Goal: Entertainment & Leisure: Consume media (video, audio)

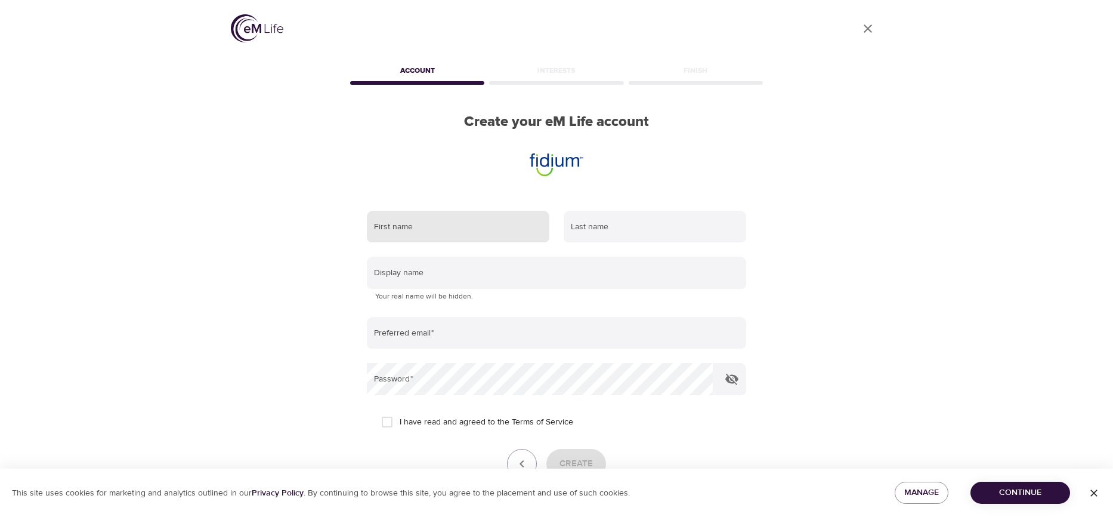
click at [441, 226] on input "text" at bounding box center [458, 227] width 183 height 32
type input "[PERSON_NAME]"
click at [606, 224] on input "text" at bounding box center [655, 227] width 183 height 32
type input "Schwierjohann"
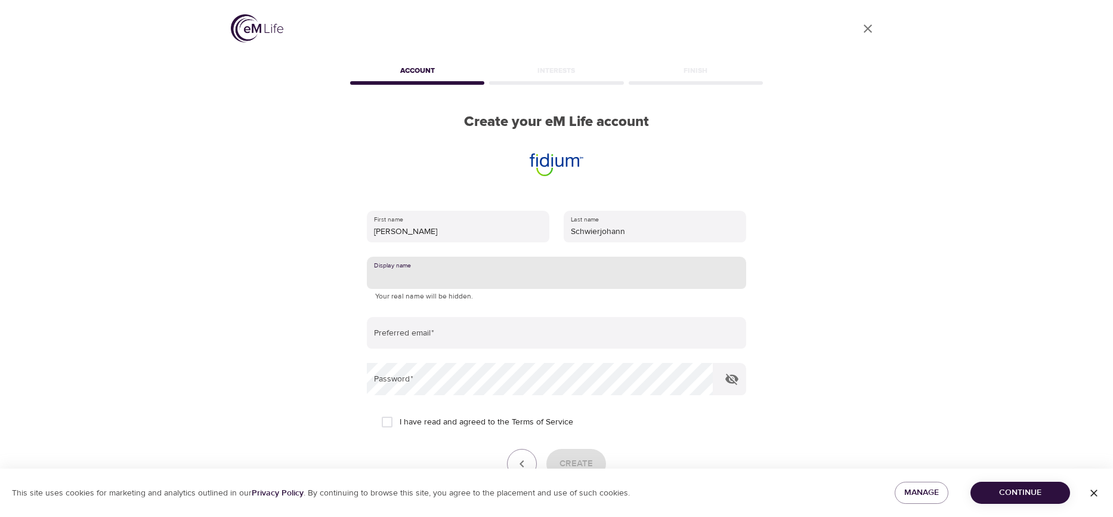
click at [497, 277] on input "text" at bounding box center [556, 272] width 379 height 32
type input "BillieS"
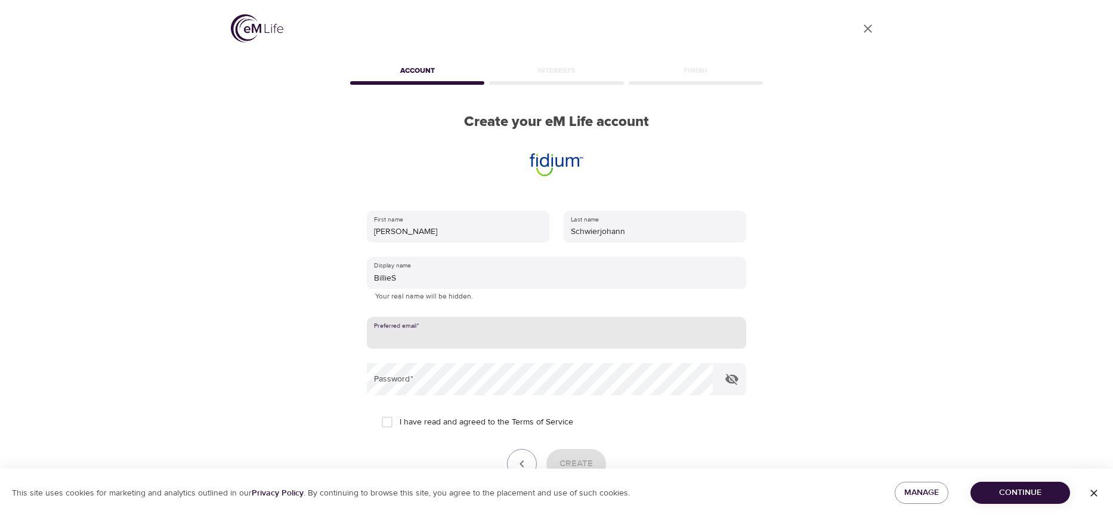
click at [432, 335] on input "email" at bounding box center [556, 333] width 379 height 32
type input "[PERSON_NAME][EMAIL_ADDRESS][PERSON_NAME][DOMAIN_NAME]"
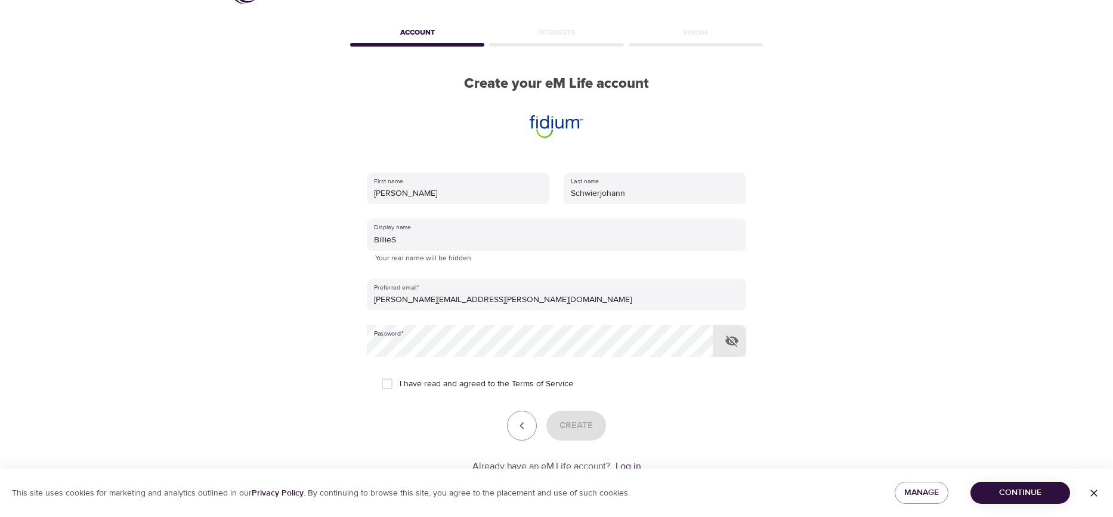
scroll to position [75, 0]
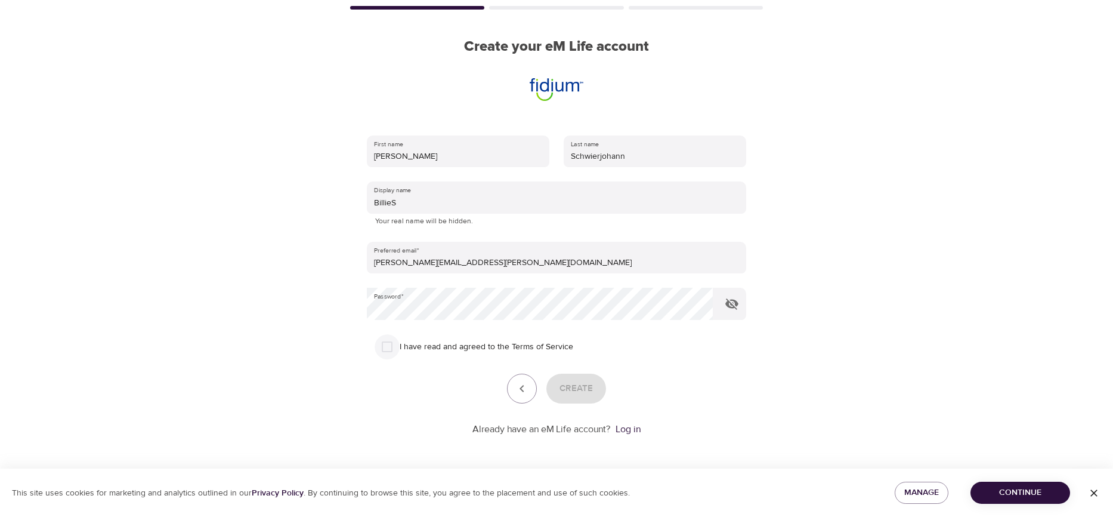
click at [388, 345] on input "I have read and agreed to the Terms of Service" at bounding box center [387, 346] width 25 height 25
checkbox input "true"
drag, startPoint x: 576, startPoint y: 388, endPoint x: 688, endPoint y: 384, distance: 112.2
click at [707, 399] on div "Create" at bounding box center [556, 388] width 379 height 30
click at [729, 304] on icon "button" at bounding box center [732, 303] width 14 height 14
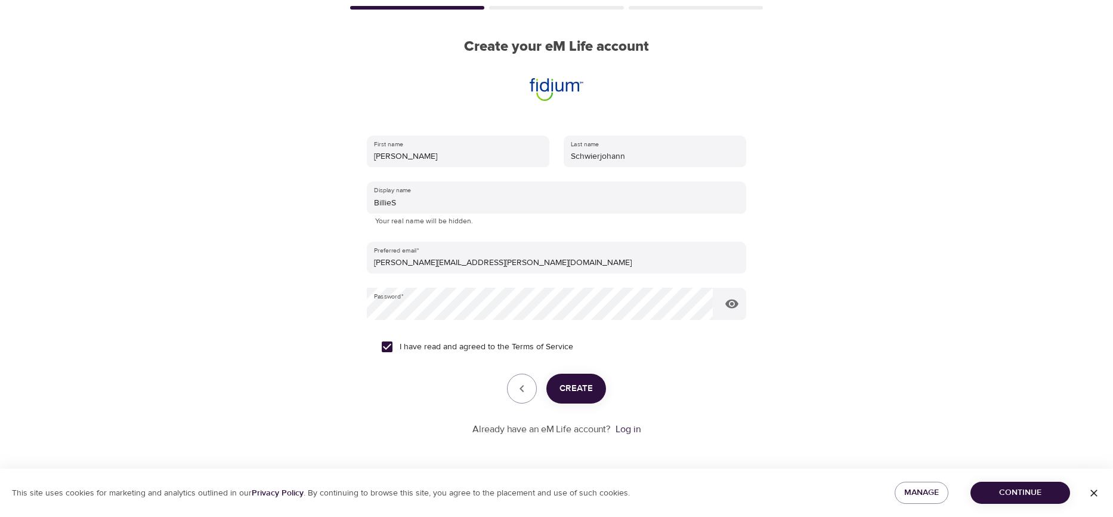
click at [581, 389] on span "Create" at bounding box center [575, 389] width 33 height 16
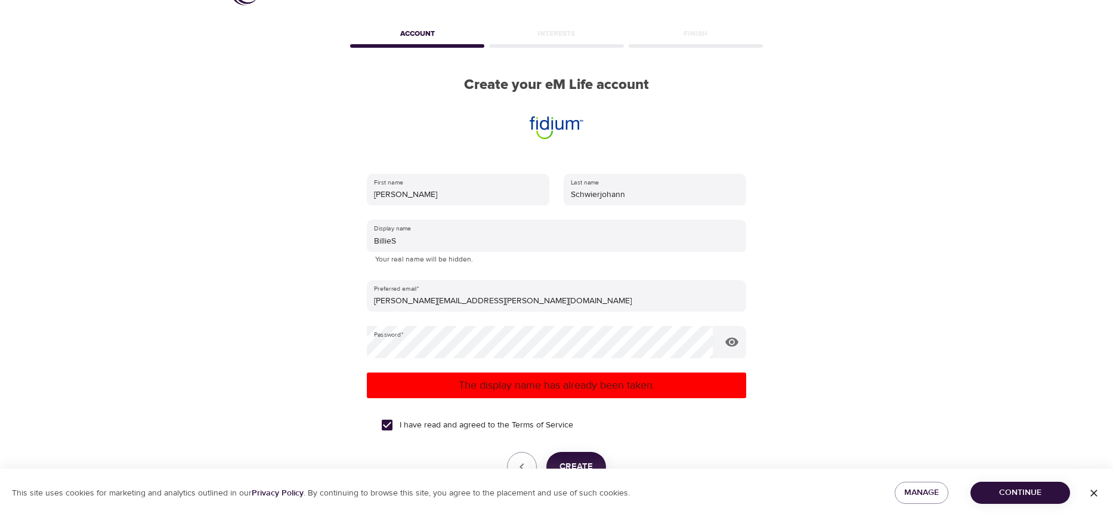
scroll to position [16, 0]
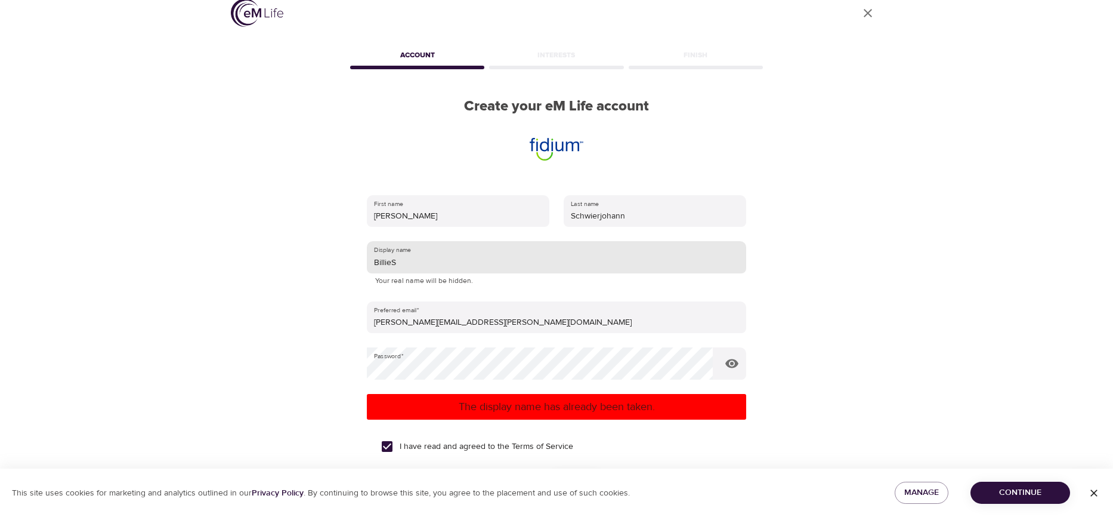
click at [424, 264] on input "BillieS" at bounding box center [556, 257] width 379 height 32
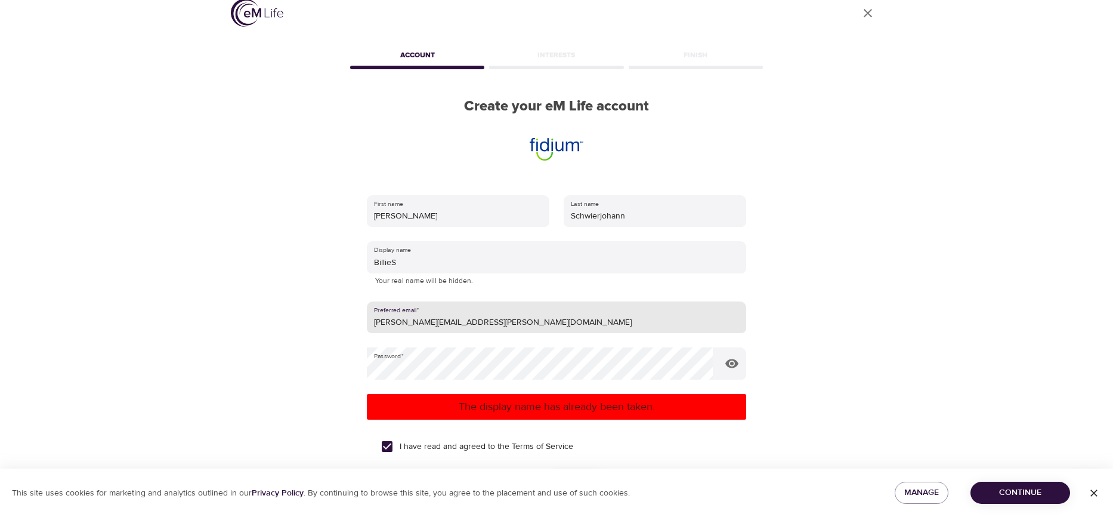
click at [527, 324] on input "[PERSON_NAME][EMAIL_ADDRESS][PERSON_NAME][DOMAIN_NAME]" at bounding box center [556, 317] width 379 height 32
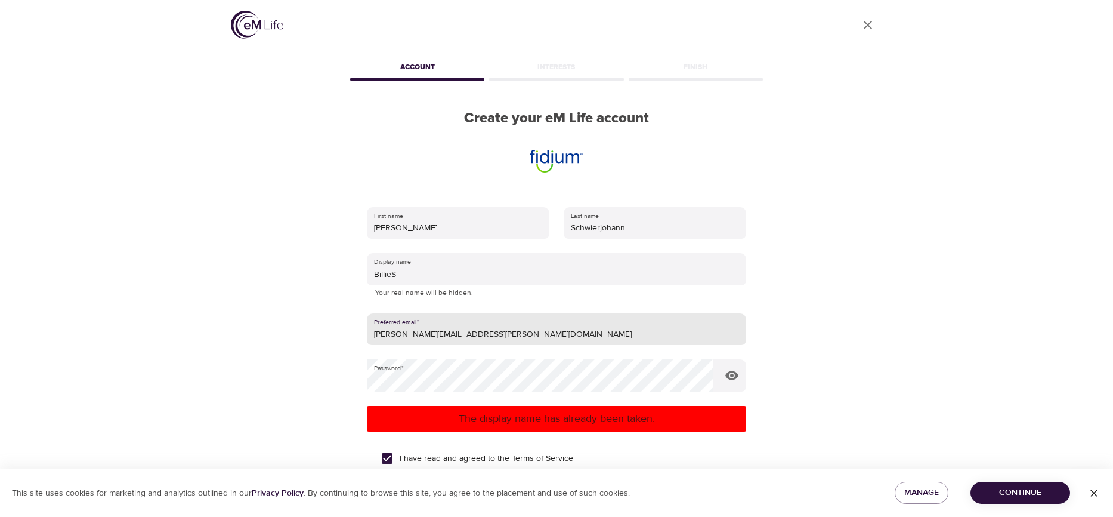
scroll to position [0, 0]
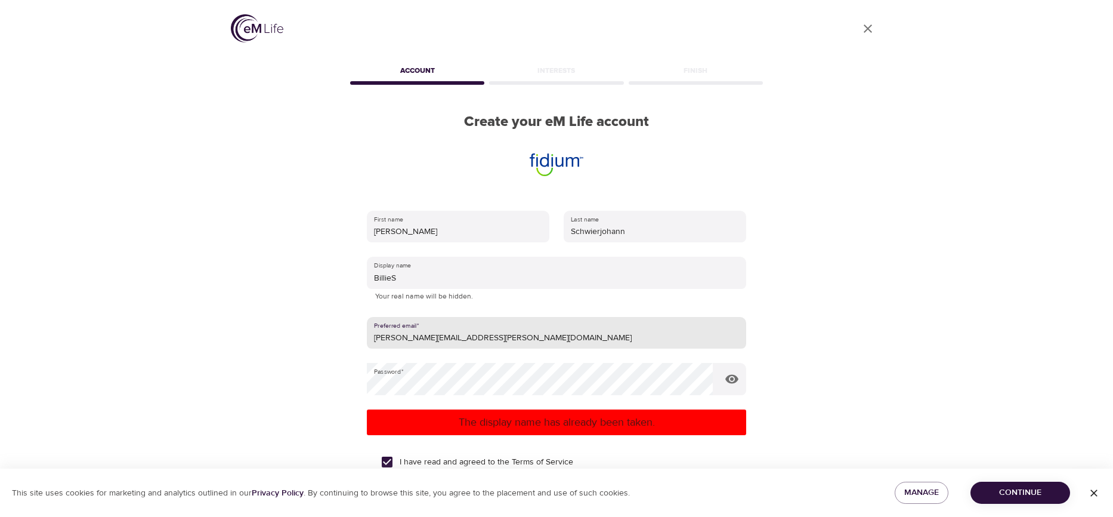
click at [413, 66] on div "Account" at bounding box center [417, 73] width 139 height 24
click at [413, 68] on div "Account" at bounding box center [417, 73] width 139 height 24
click at [543, 337] on input "[PERSON_NAME][EMAIL_ADDRESS][PERSON_NAME][DOMAIN_NAME]" at bounding box center [556, 333] width 379 height 32
click at [403, 277] on input "BillieS" at bounding box center [556, 272] width 379 height 32
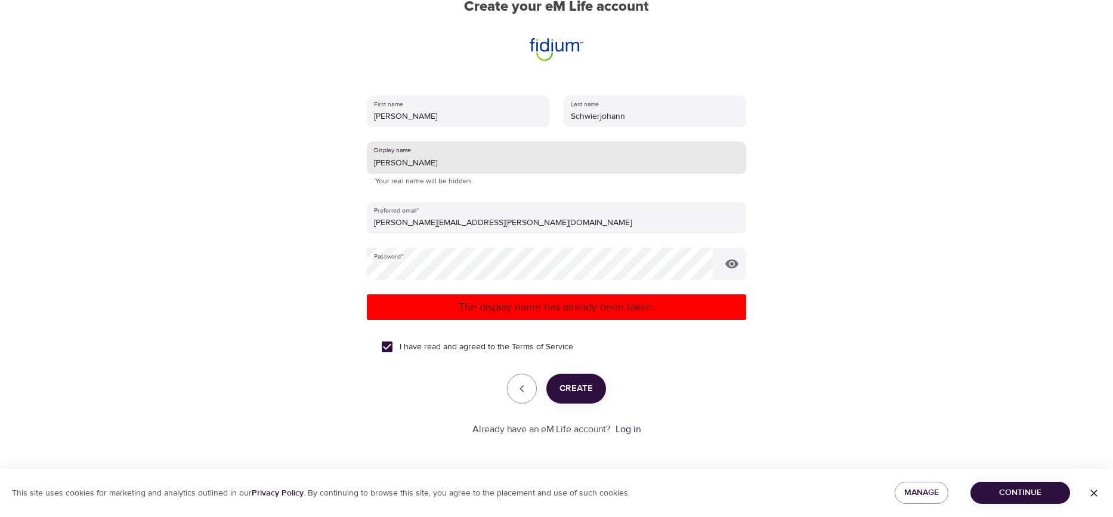
type input "[PERSON_NAME]"
click at [574, 389] on span "Create" at bounding box center [575, 389] width 33 height 16
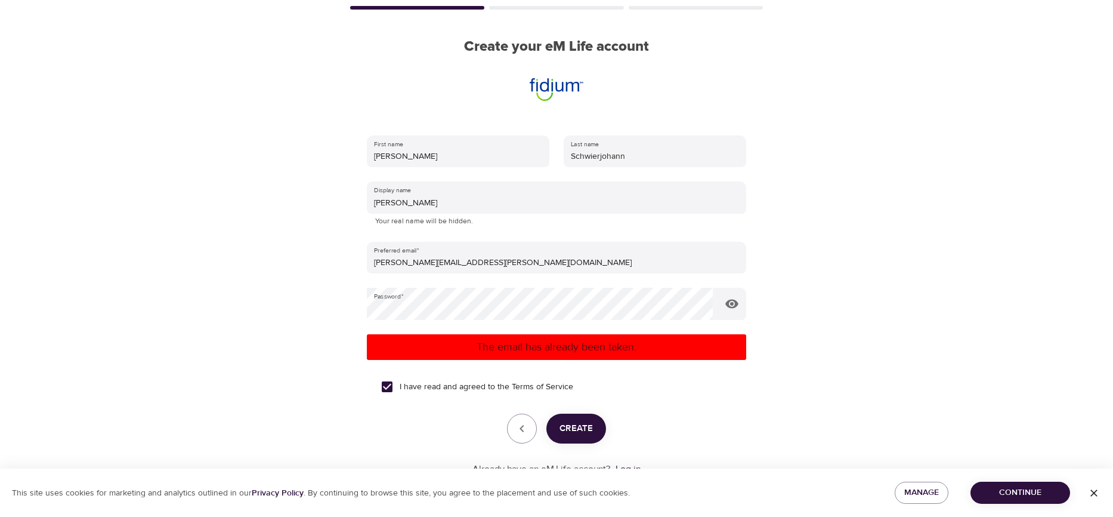
scroll to position [115, 0]
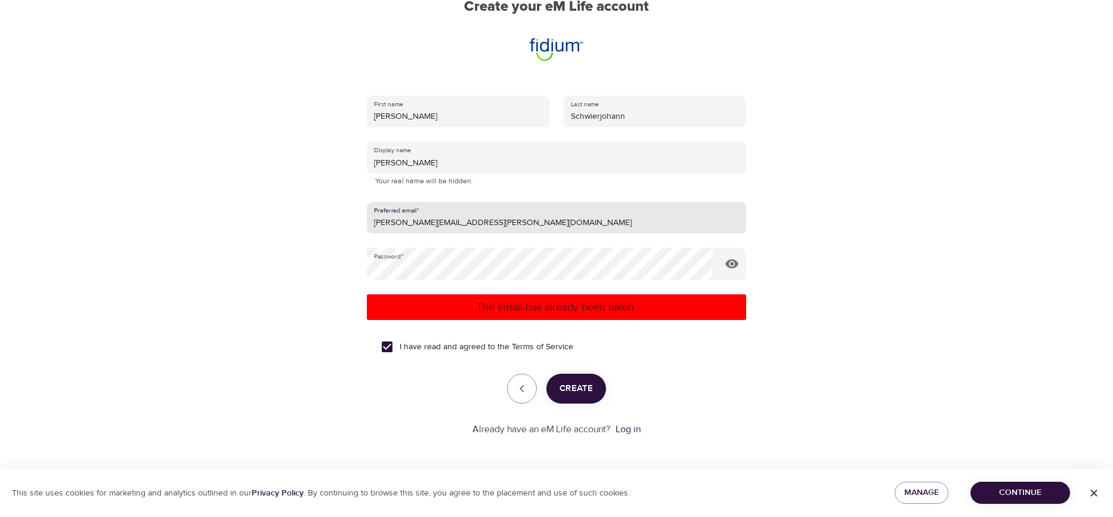
click at [513, 222] on input "[PERSON_NAME][EMAIL_ADDRESS][PERSON_NAME][DOMAIN_NAME]" at bounding box center [556, 218] width 379 height 32
drag, startPoint x: 529, startPoint y: 221, endPoint x: 240, endPoint y: 185, distance: 291.6
click at [240, 185] on div "User Profile Account Interests Finish Create your eM Life account First name [P…" at bounding box center [557, 143] width 680 height 517
click at [629, 431] on link "Log in" at bounding box center [628, 429] width 25 height 12
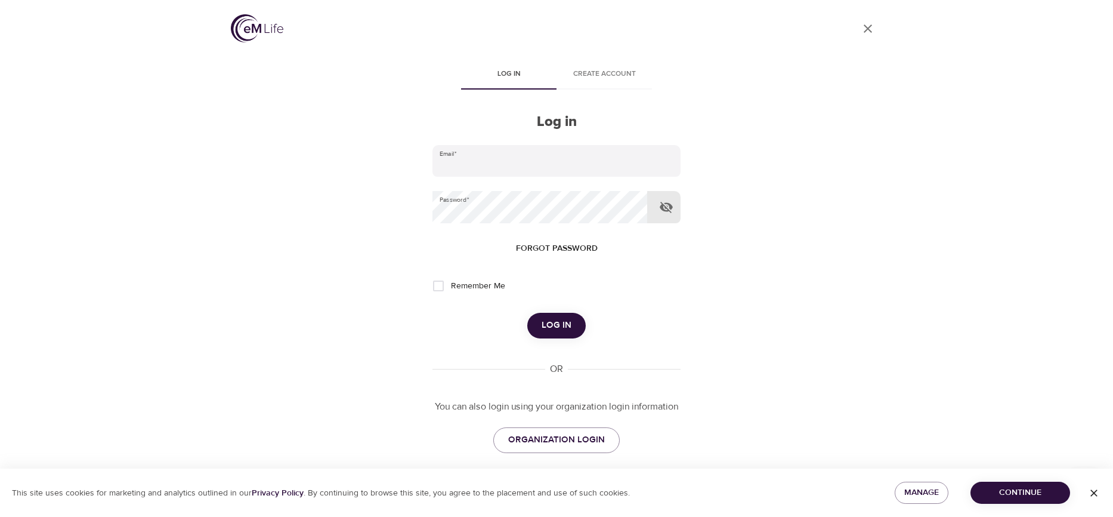
type input "[PERSON_NAME][EMAIL_ADDRESS][PERSON_NAME][DOMAIN_NAME]"
click at [667, 207] on icon "button" at bounding box center [666, 207] width 14 height 14
click at [440, 288] on input "Remember Me" at bounding box center [438, 285] width 25 height 25
checkbox input "true"
click at [558, 324] on span "Log in" at bounding box center [557, 325] width 30 height 16
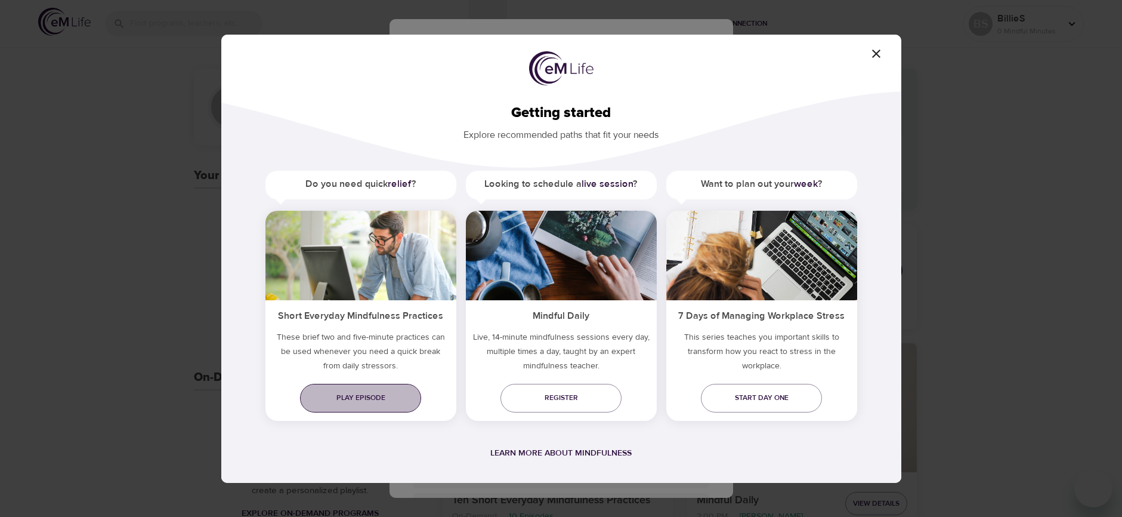
click at [354, 396] on span "Play episode" at bounding box center [361, 397] width 102 height 13
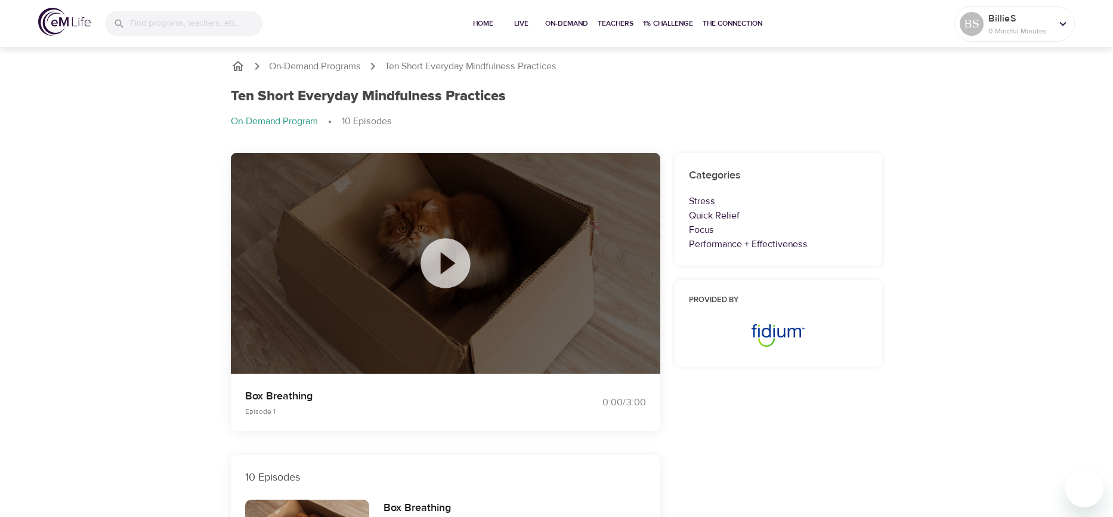
click at [446, 263] on icon at bounding box center [446, 263] width 60 height 60
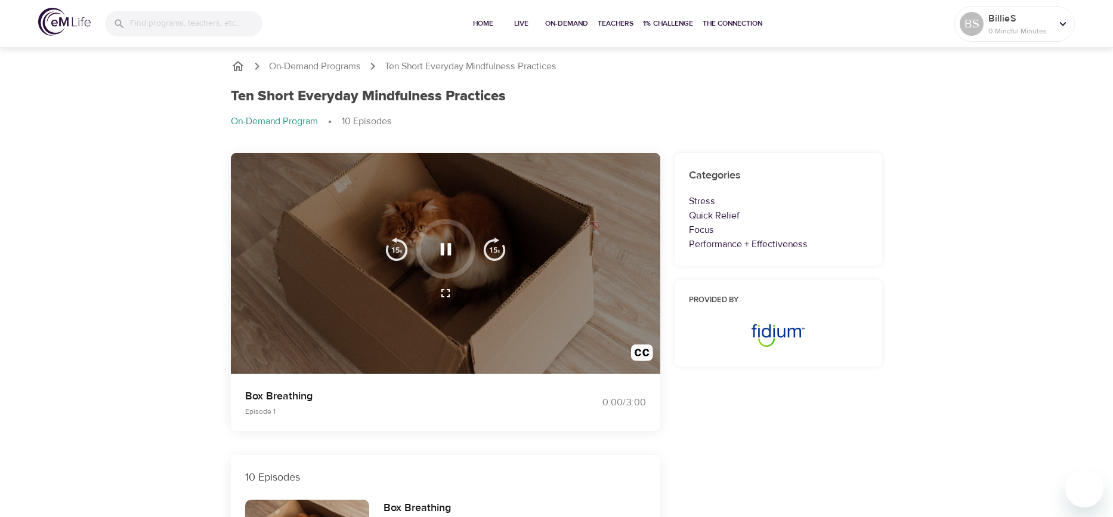
click at [444, 251] on icon "button" at bounding box center [445, 249] width 11 height 12
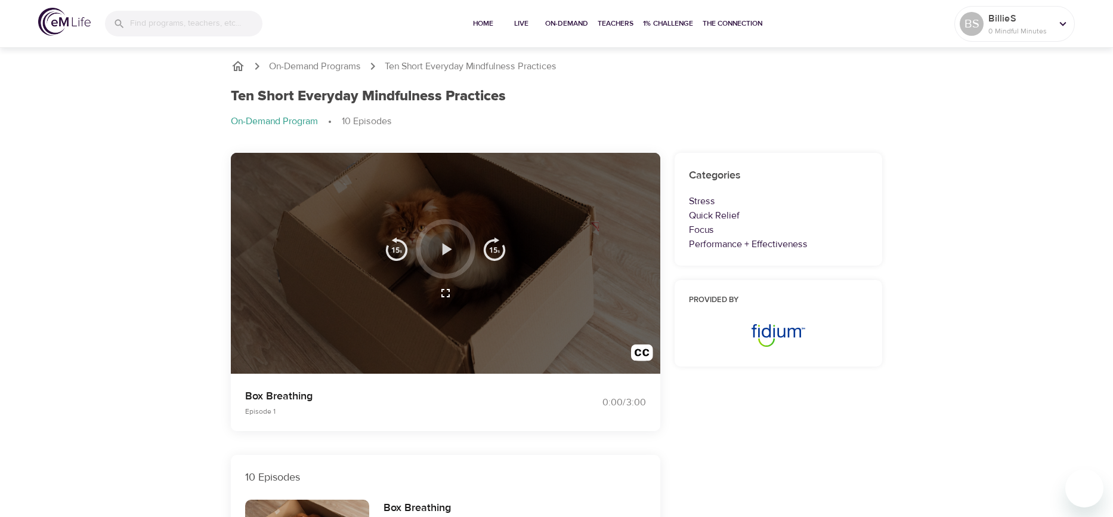
click at [444, 246] on icon "button" at bounding box center [447, 249] width 10 height 12
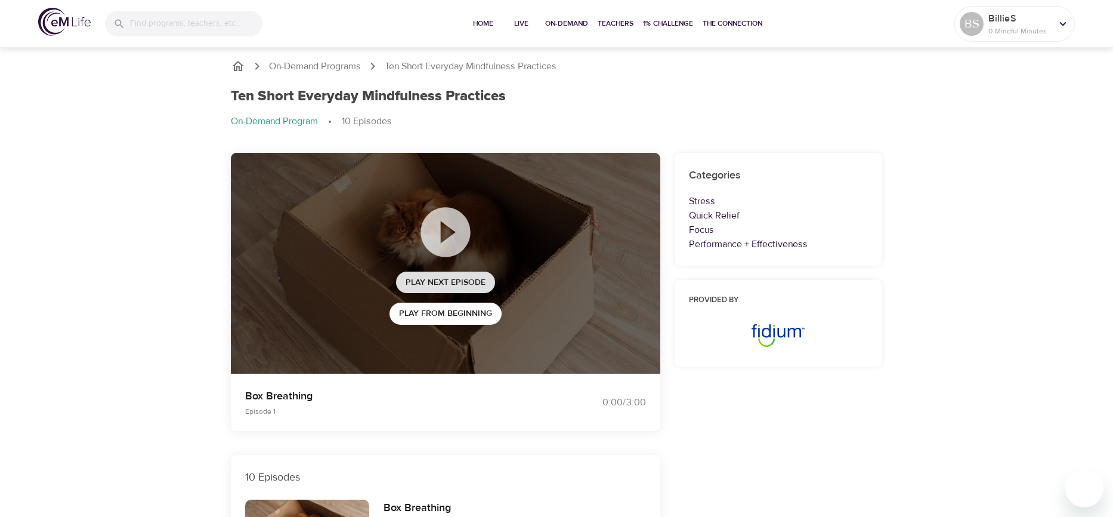
click at [438, 280] on span "Play Next Episode" at bounding box center [446, 282] width 80 height 15
